Goal: Transaction & Acquisition: Purchase product/service

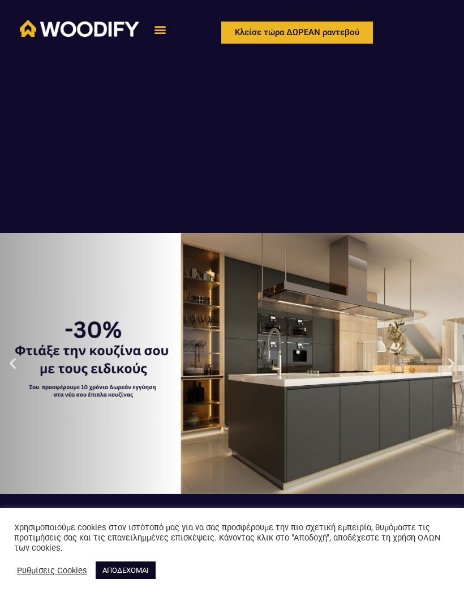
click at [131, 568] on link "ΑΠΟΔΕΧΟΜΑΙ" at bounding box center [126, 570] width 60 height 18
click at [130, 566] on link "ΑΠΟΔΕΧΟΜΑΙ" at bounding box center [126, 570] width 60 height 18
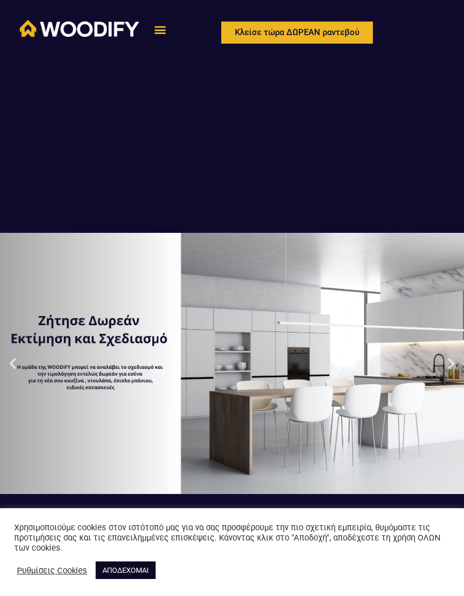
click at [131, 566] on link "ΑΠΟΔΕΧΟΜΑΙ" at bounding box center [126, 570] width 60 height 18
click at [139, 567] on link "ΑΠΟΔΕΧΟΜΑΙ" at bounding box center [126, 570] width 60 height 18
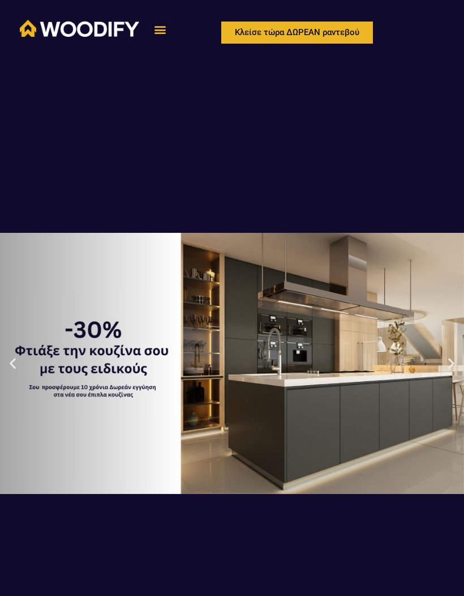
click at [158, 34] on icon "Menu Toggle" at bounding box center [160, 29] width 12 height 12
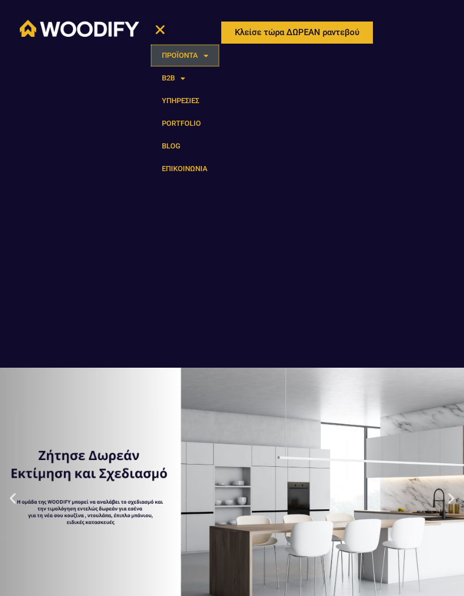
click at [205, 55] on span at bounding box center [203, 55] width 10 height 19
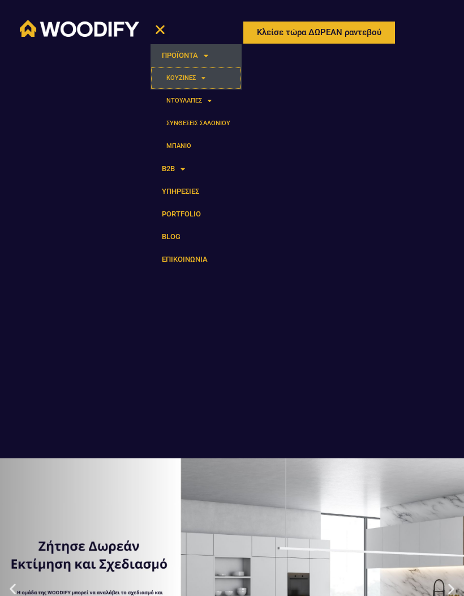
click at [205, 82] on span at bounding box center [201, 78] width 10 height 18
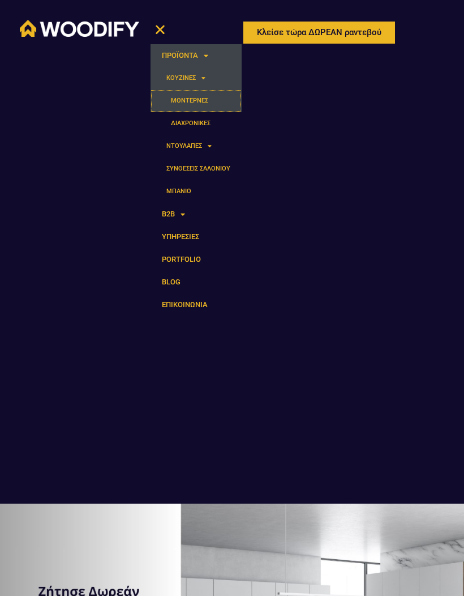
click at [209, 101] on link "ΜΟΝΤΕΡΝΕΣ" at bounding box center [196, 100] width 91 height 23
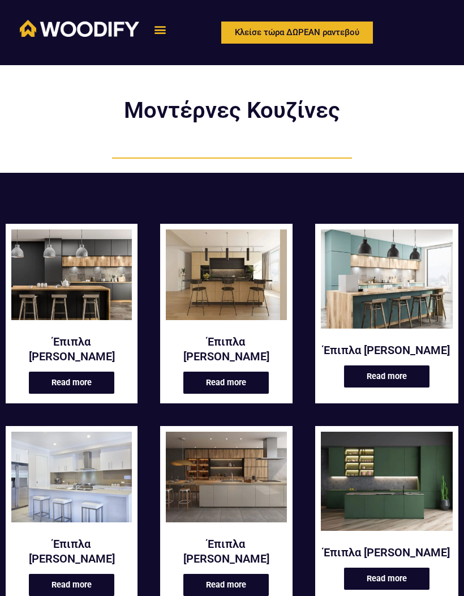
click at [159, 25] on icon "Menu Toggle" at bounding box center [160, 29] width 12 height 12
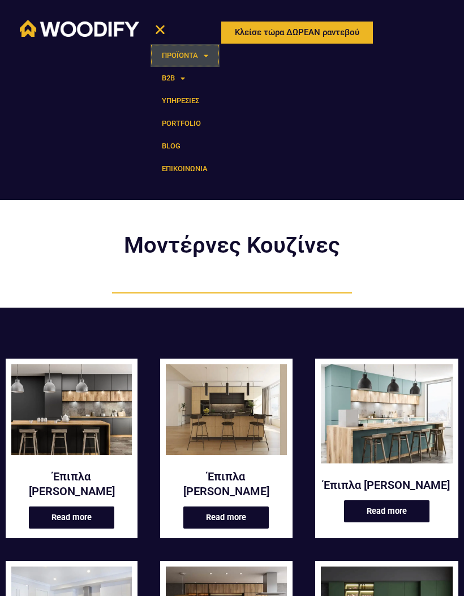
click at [198, 54] on link "ΠΡΟΪΟΝΤΑ" at bounding box center [185, 55] width 69 height 23
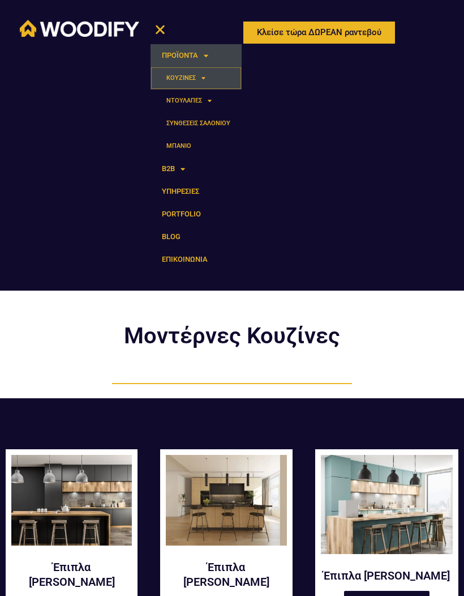
click at [205, 78] on link "ΚΟΥΖΙΝΕΣ" at bounding box center [196, 78] width 91 height 23
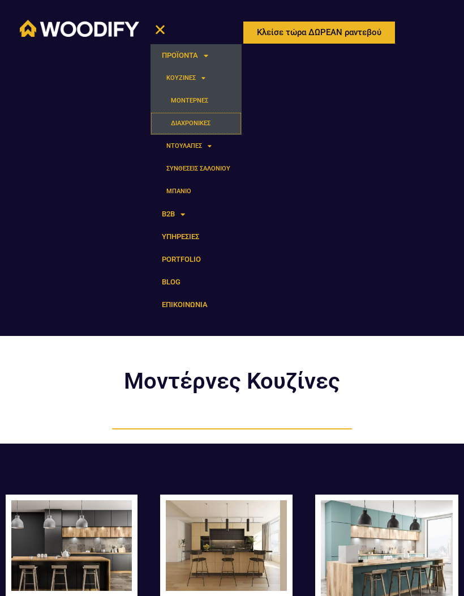
click at [207, 116] on link "ΔΙΑΧΡΟΝΙΚΕΣ" at bounding box center [196, 123] width 91 height 23
